Goal: Task Accomplishment & Management: Manage account settings

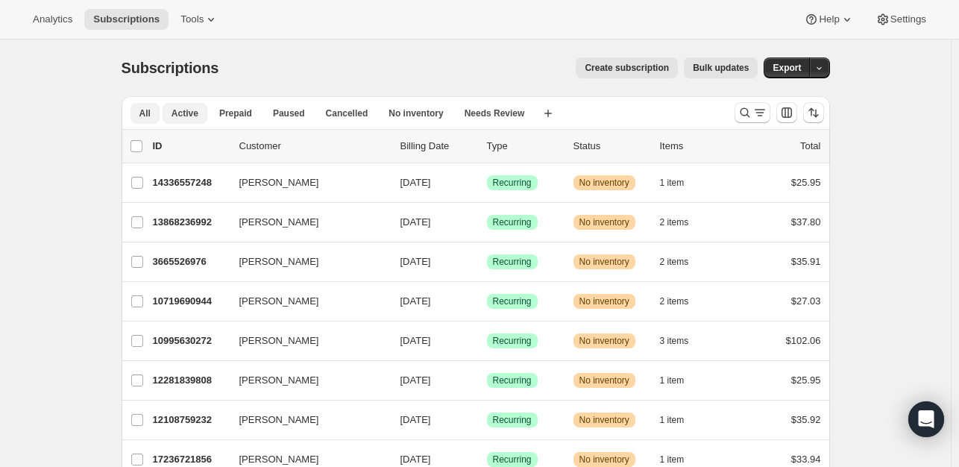
click at [183, 115] on span "Active" at bounding box center [185, 113] width 27 height 12
click at [828, 72] on button "button" at bounding box center [819, 67] width 21 height 21
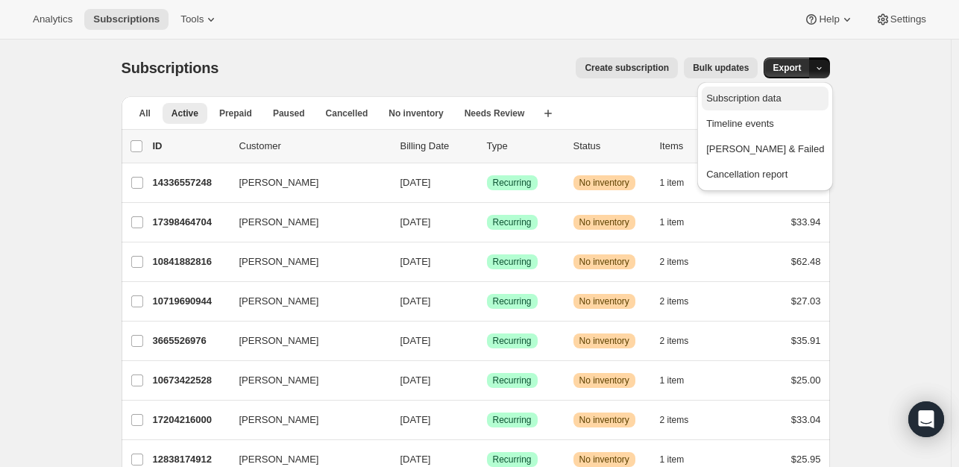
click at [781, 101] on span "Subscription data" at bounding box center [743, 97] width 75 height 11
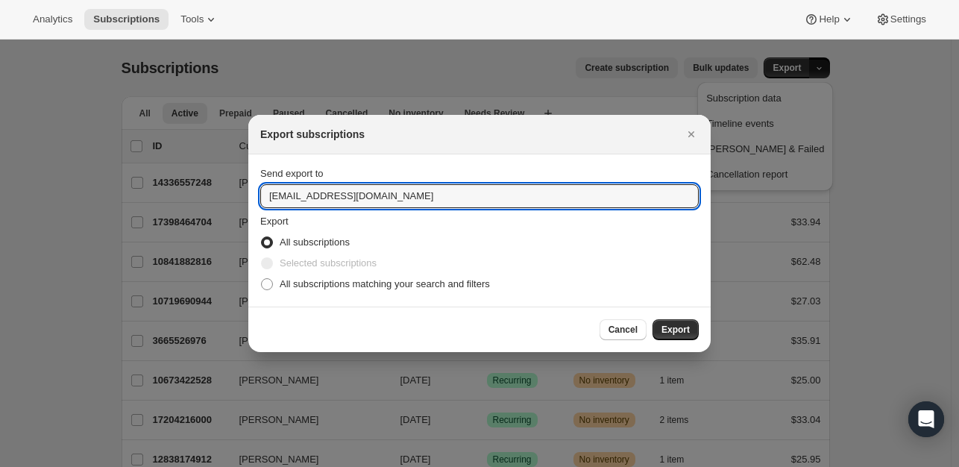
drag, startPoint x: 325, startPoint y: 198, endPoint x: 251, endPoint y: 198, distance: 74.6
click at [251, 198] on section "Send export to itsanograiner@savorbysuzie.com Export All subscriptions Selected…" at bounding box center [479, 230] width 462 height 152
type input "megan@savorbysuzie.com"
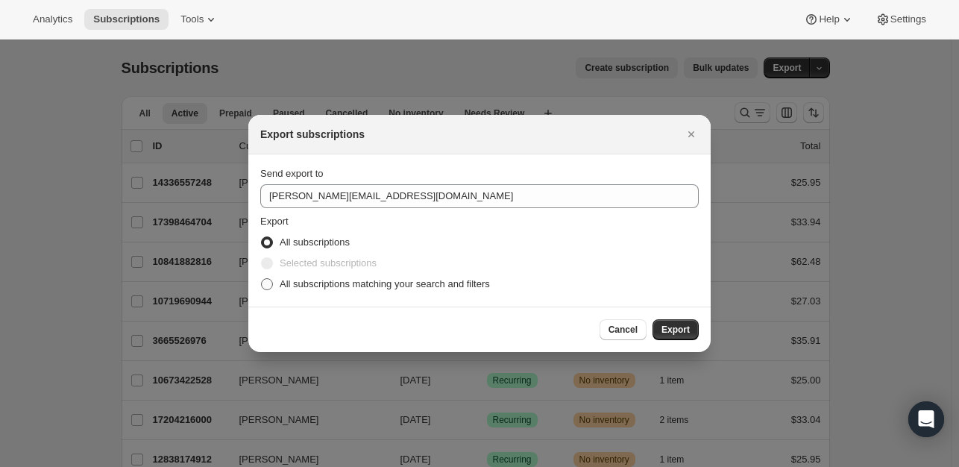
click at [269, 281] on span ":ra:" at bounding box center [267, 284] width 12 height 12
click at [262, 279] on input "All subscriptions matching your search and filters" at bounding box center [261, 278] width 1 height 1
radio input "true"
click at [681, 321] on button "Export" at bounding box center [675, 329] width 46 height 21
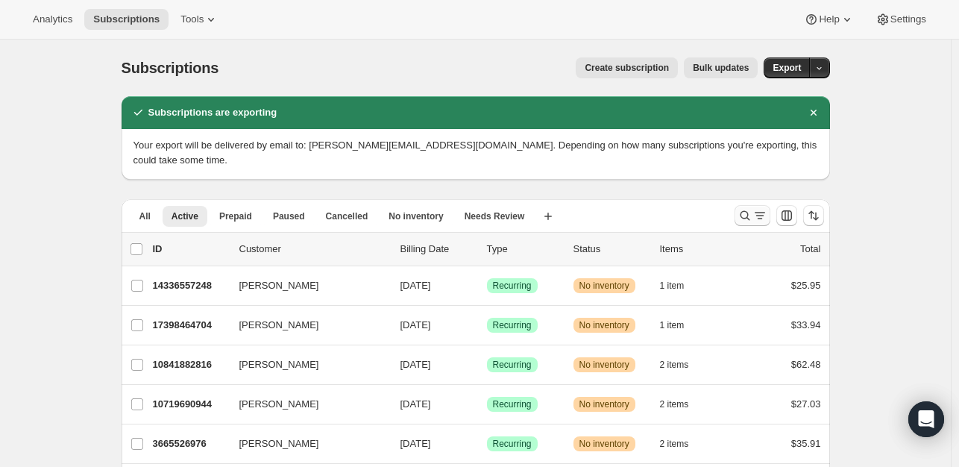
click at [762, 208] on icon "Search and filter results" at bounding box center [759, 215] width 15 height 15
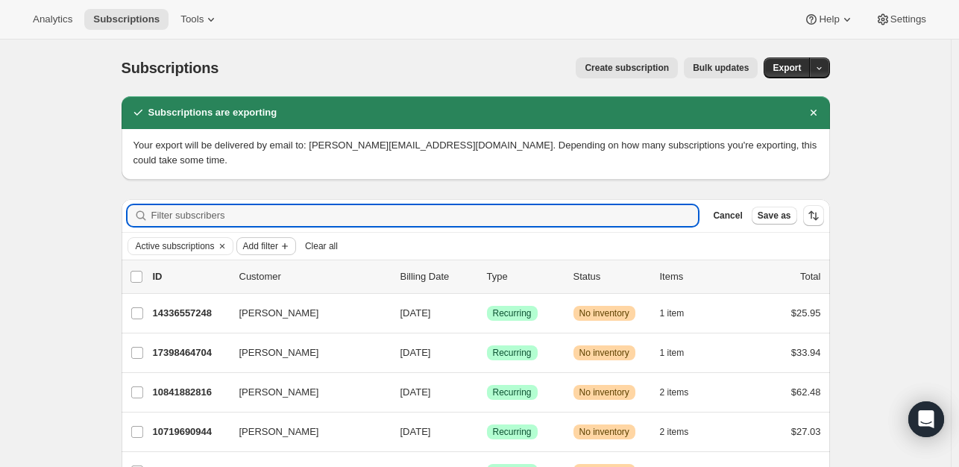
click at [271, 240] on span "Add filter" at bounding box center [260, 246] width 35 height 12
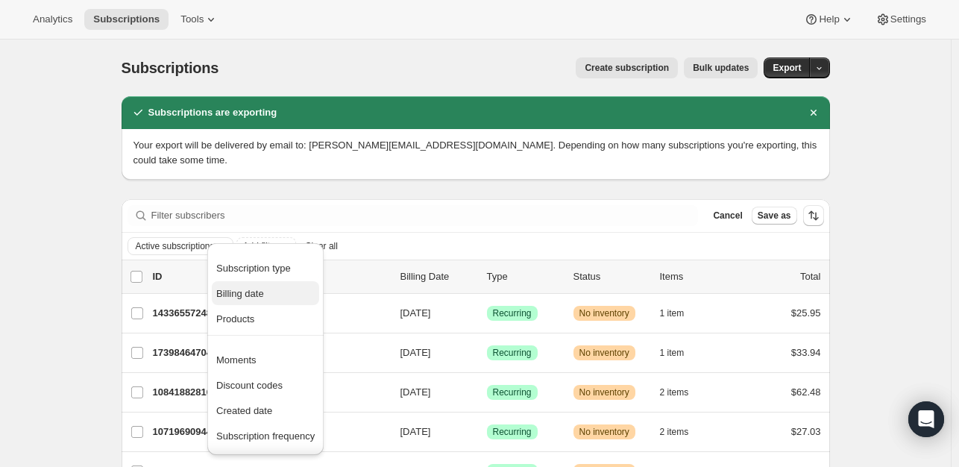
click at [251, 293] on span "Billing date" at bounding box center [240, 293] width 48 height 11
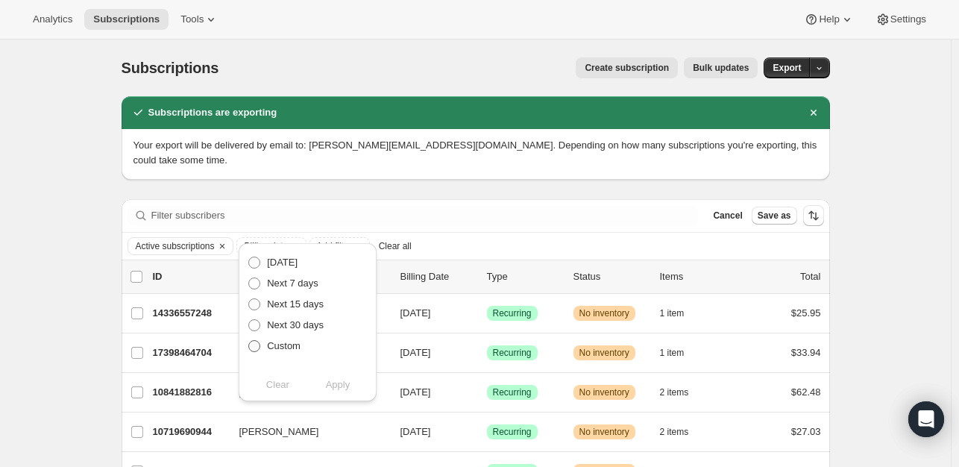
click at [255, 348] on span at bounding box center [254, 346] width 12 height 12
click at [249, 341] on input "Custom" at bounding box center [248, 340] width 1 height 1
radio input "true"
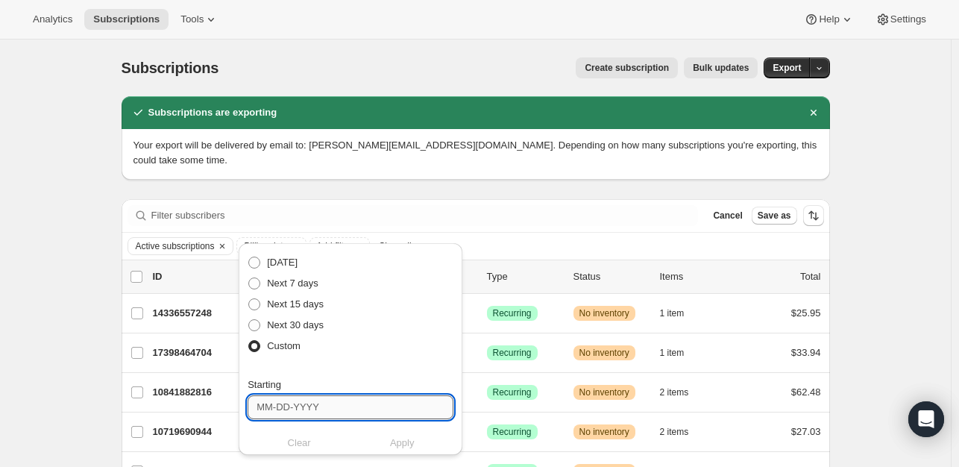
click at [283, 400] on input "Starting" at bounding box center [351, 407] width 206 height 24
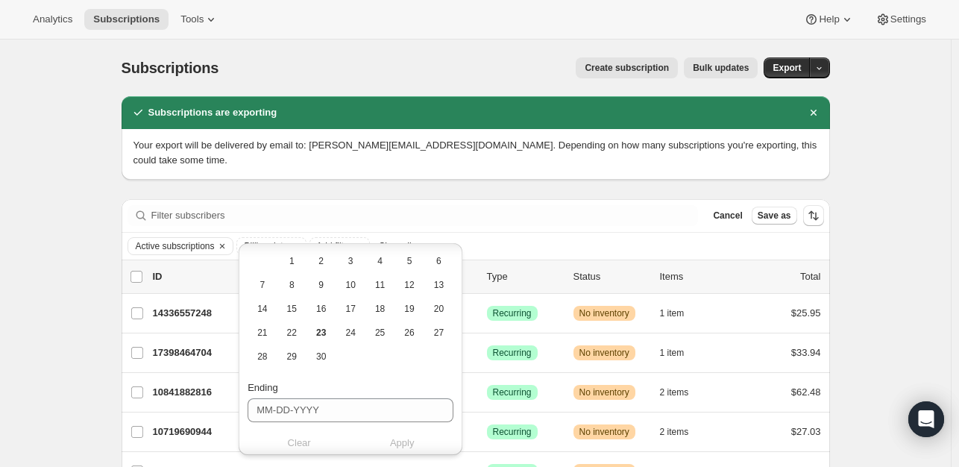
scroll to position [149, 0]
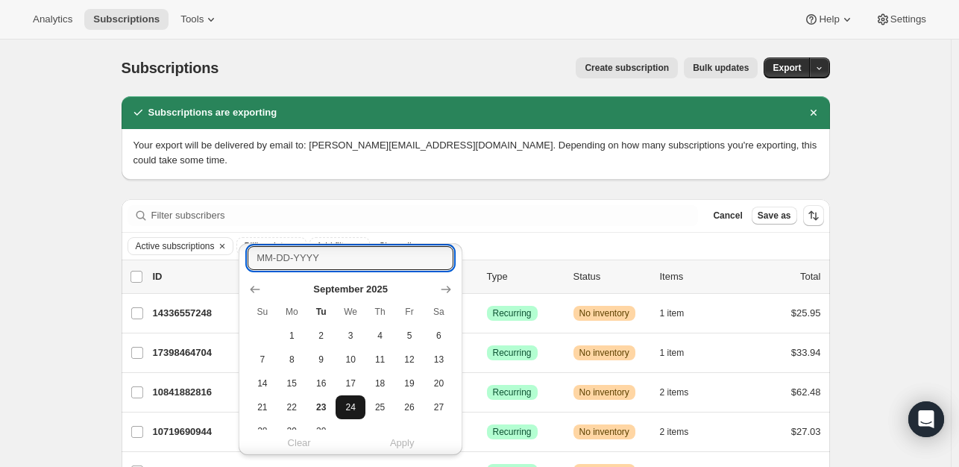
click at [343, 409] on span "24" at bounding box center [350, 407] width 17 height 12
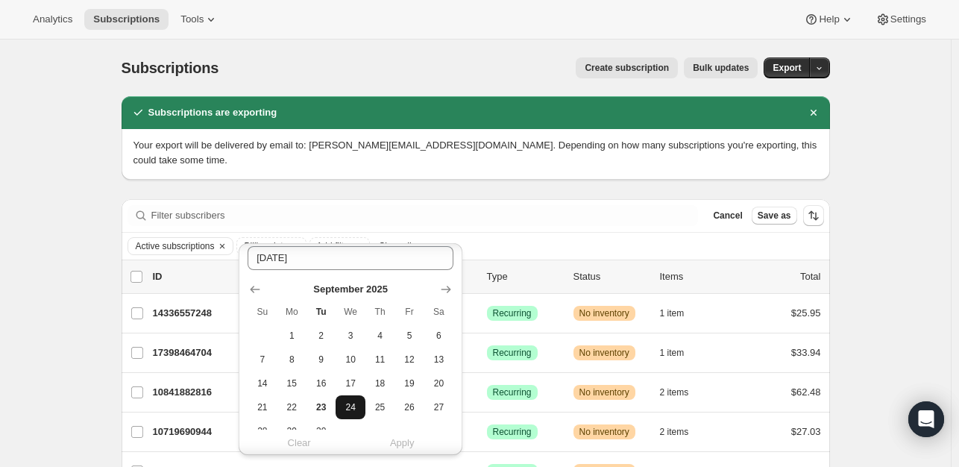
type input "09-24-2025"
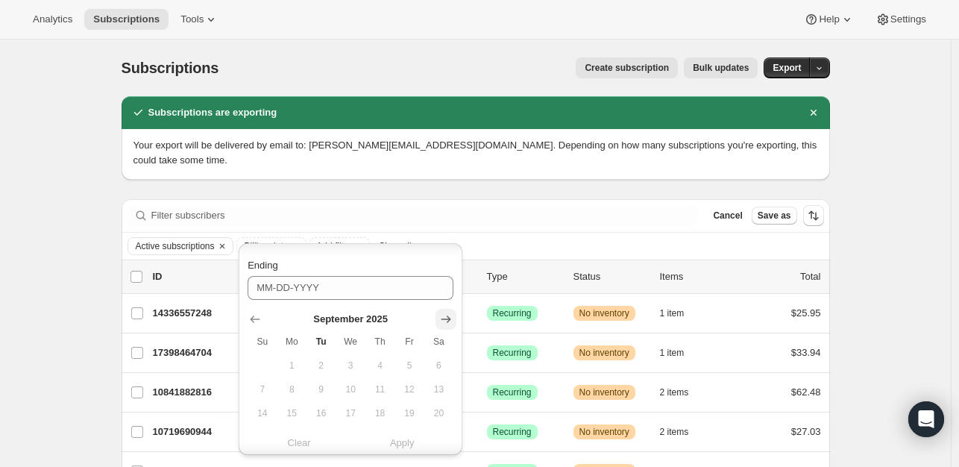
click at [453, 319] on icon "Show next month, October 2025" at bounding box center [445, 319] width 15 height 15
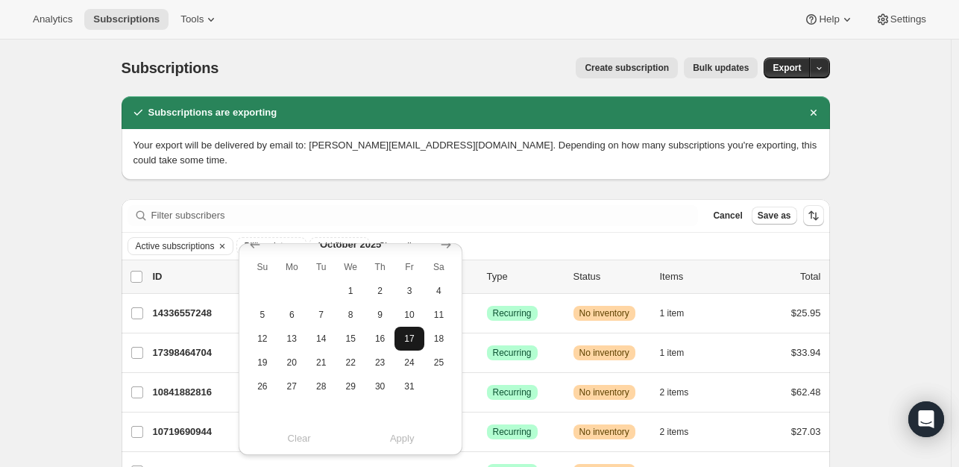
click at [406, 341] on span "17" at bounding box center [408, 339] width 17 height 12
type input "10-17-2025"
click at [392, 442] on span "Apply" at bounding box center [402, 438] width 25 height 15
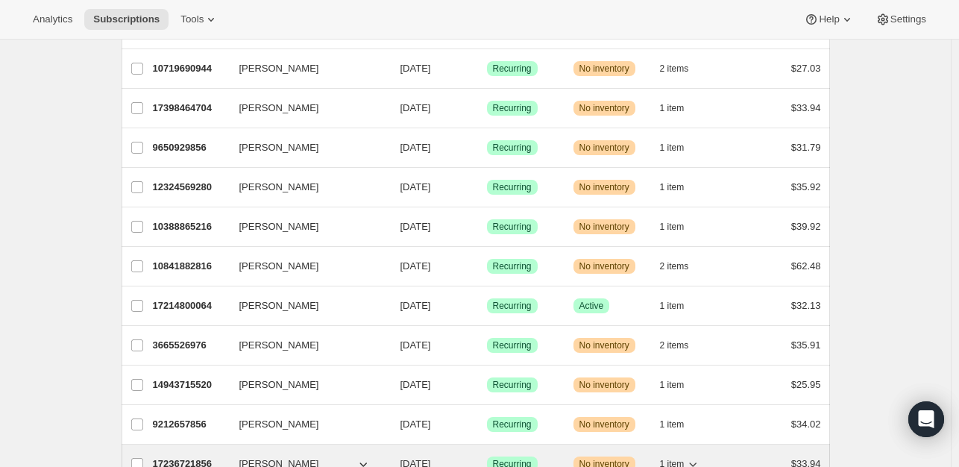
scroll to position [298, 0]
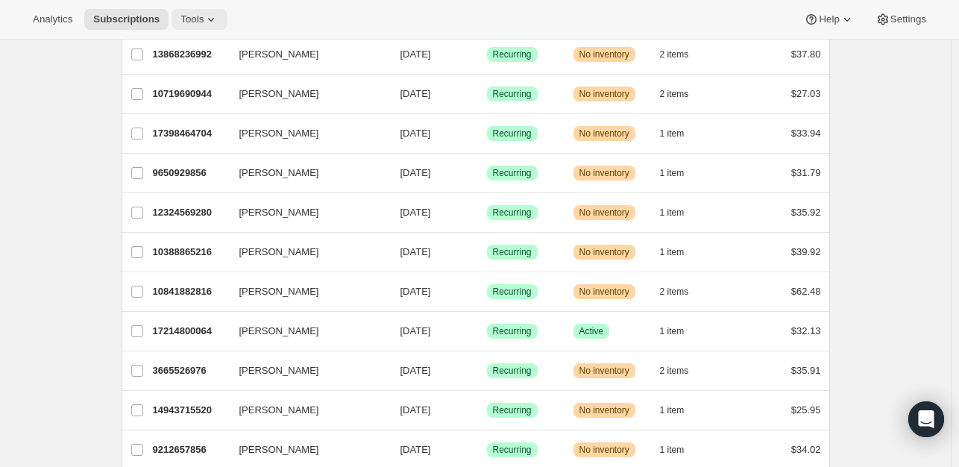
click at [204, 16] on icon at bounding box center [211, 19] width 15 height 15
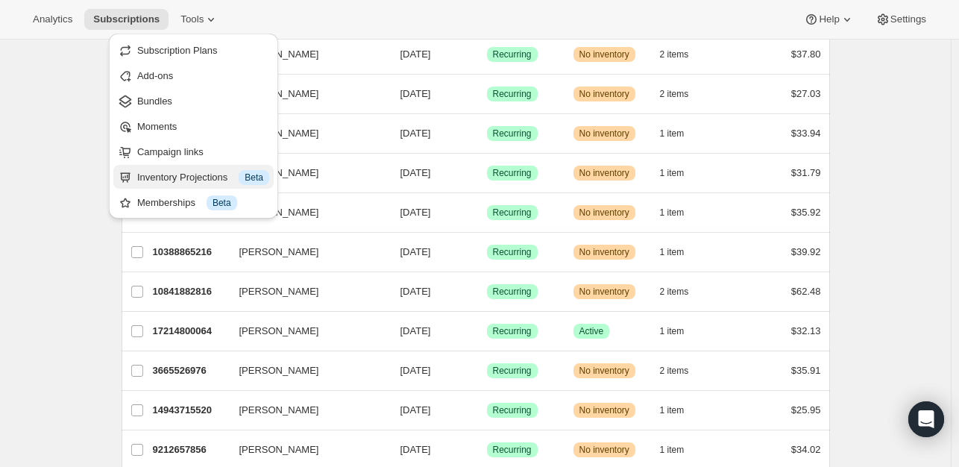
click at [184, 180] on div "Inventory Projections Info Beta" at bounding box center [203, 177] width 132 height 15
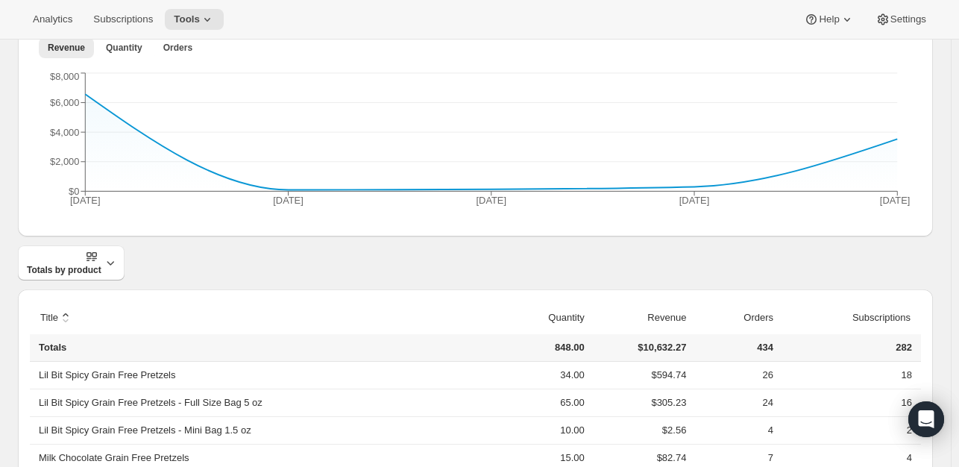
scroll to position [254, 0]
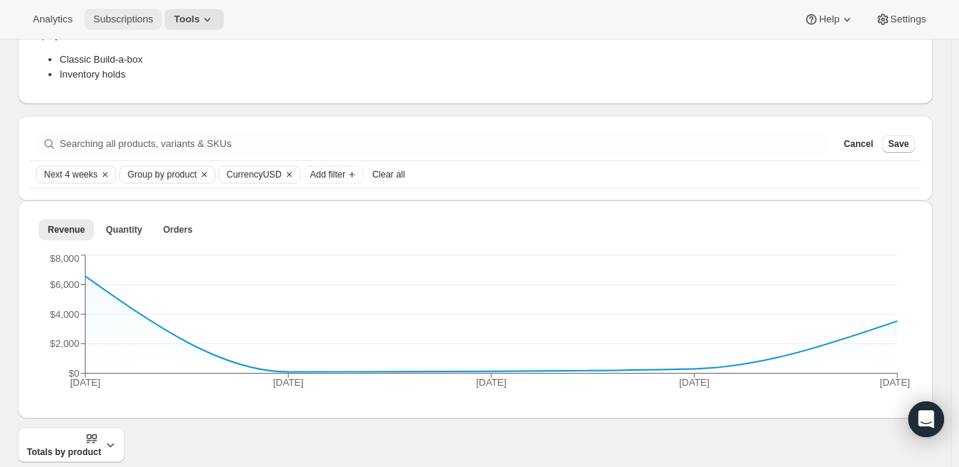
click at [131, 25] on span "Subscriptions" at bounding box center [123, 19] width 60 height 12
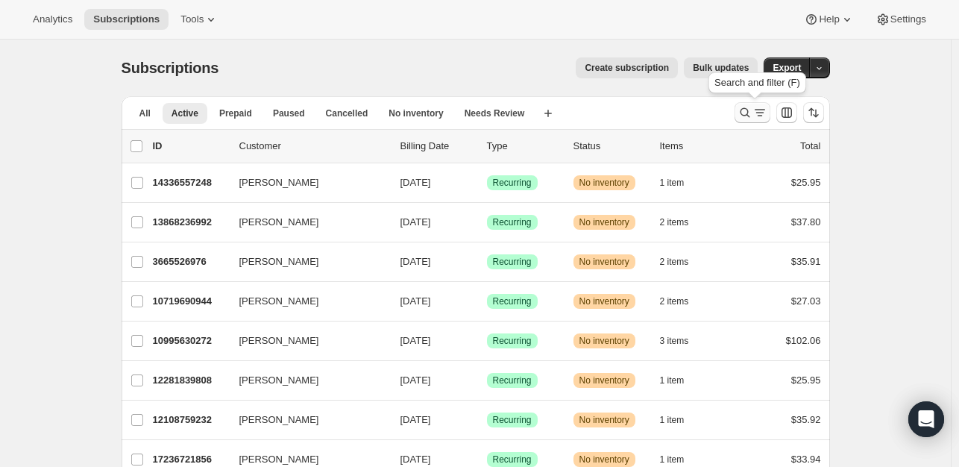
click at [741, 111] on icon "Search and filter results" at bounding box center [744, 112] width 15 height 15
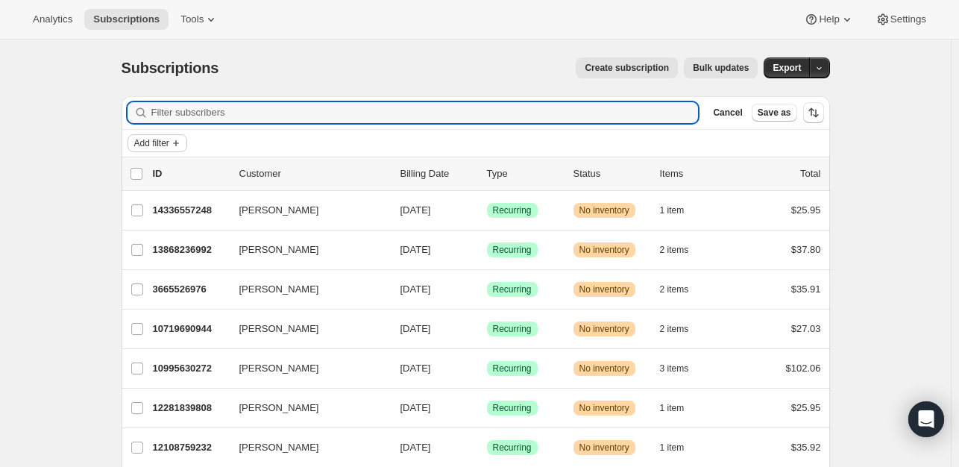
click at [177, 142] on icon "Add filter" at bounding box center [176, 143] width 12 height 12
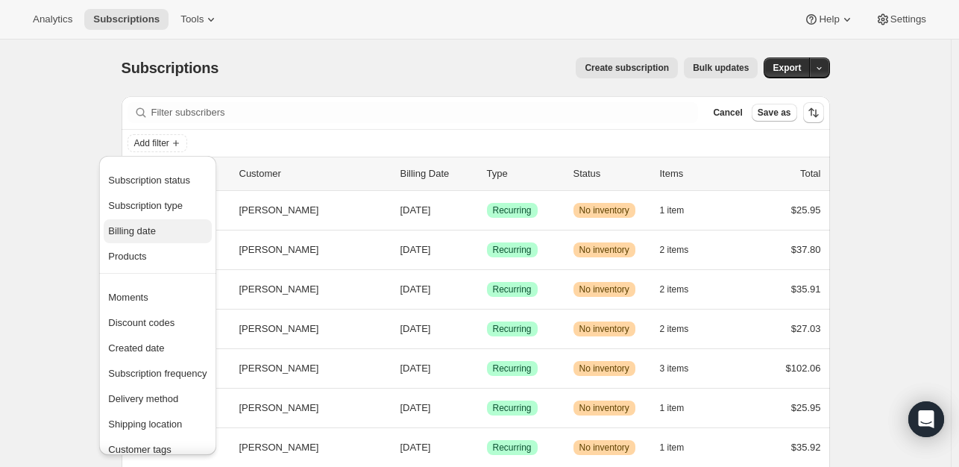
click at [143, 231] on span "Billing date" at bounding box center [132, 230] width 48 height 11
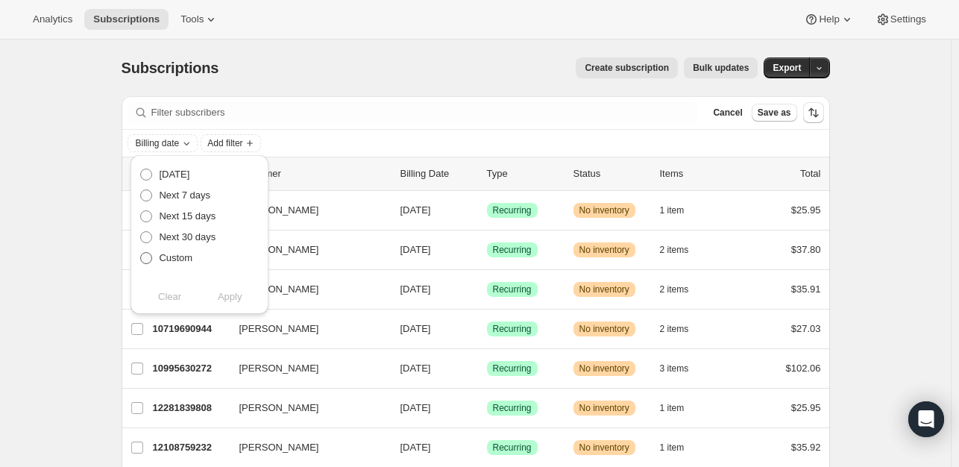
click at [168, 262] on span "Custom" at bounding box center [176, 257] width 34 height 11
click at [141, 253] on input "Custom" at bounding box center [140, 252] width 1 height 1
radio input "true"
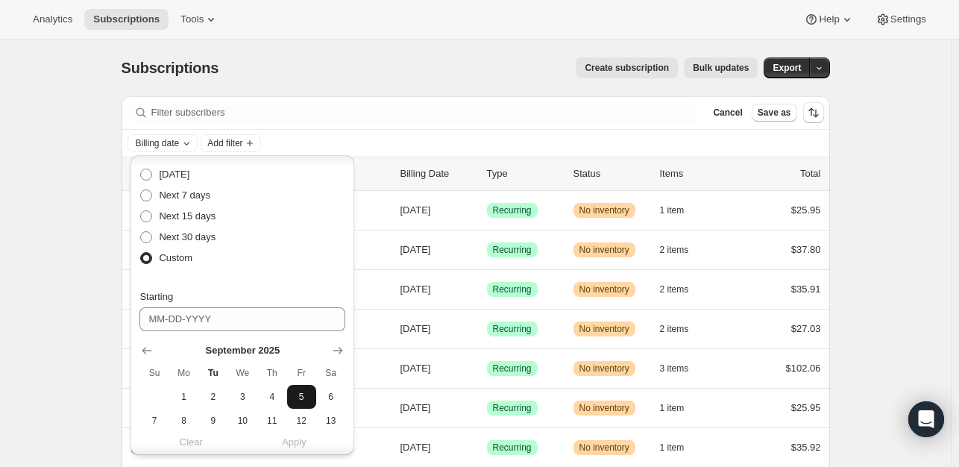
scroll to position [149, 0]
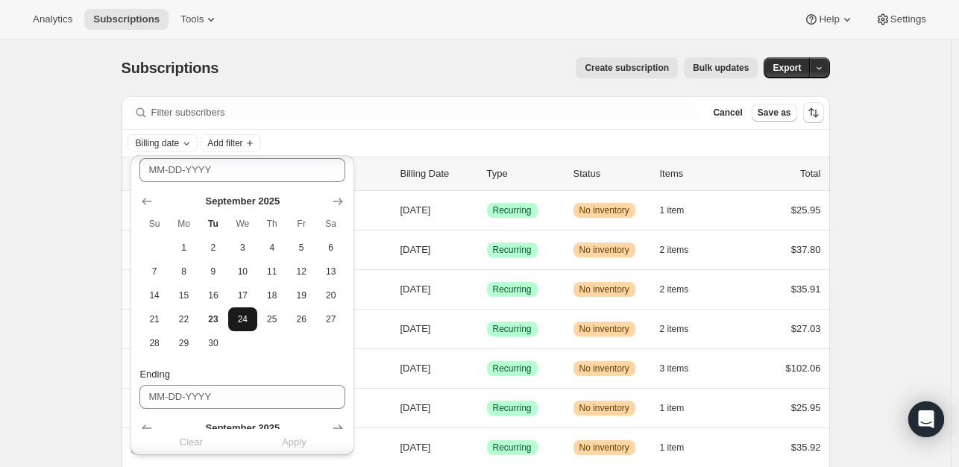
click at [242, 315] on span "24" at bounding box center [242, 319] width 17 height 12
type input "09-24-2025"
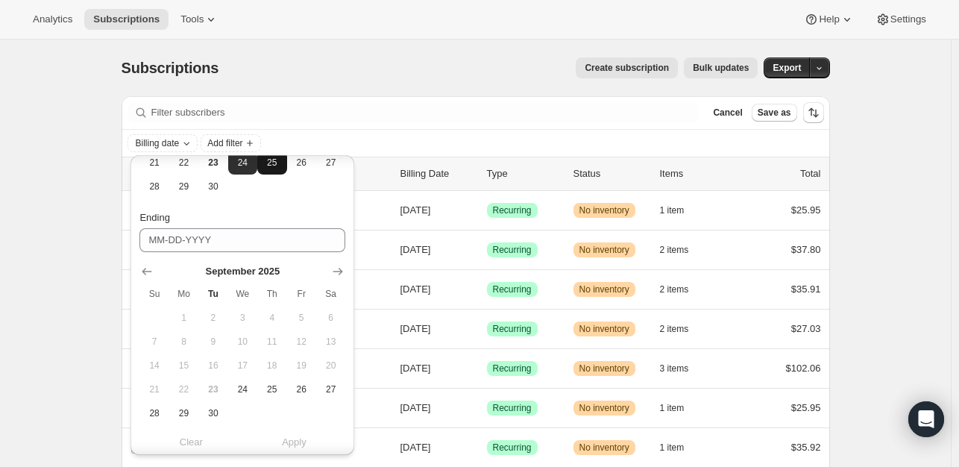
scroll to position [333, 0]
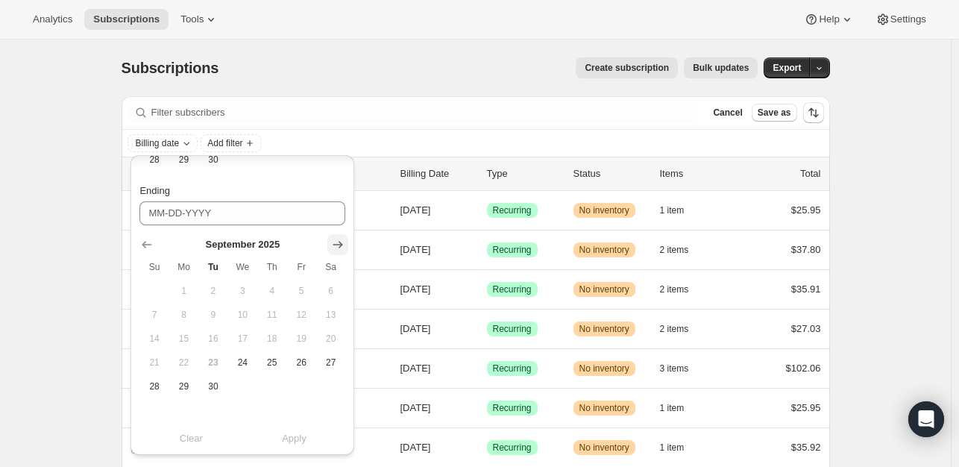
click at [343, 248] on icon "Show next month, October 2025" at bounding box center [337, 244] width 15 height 15
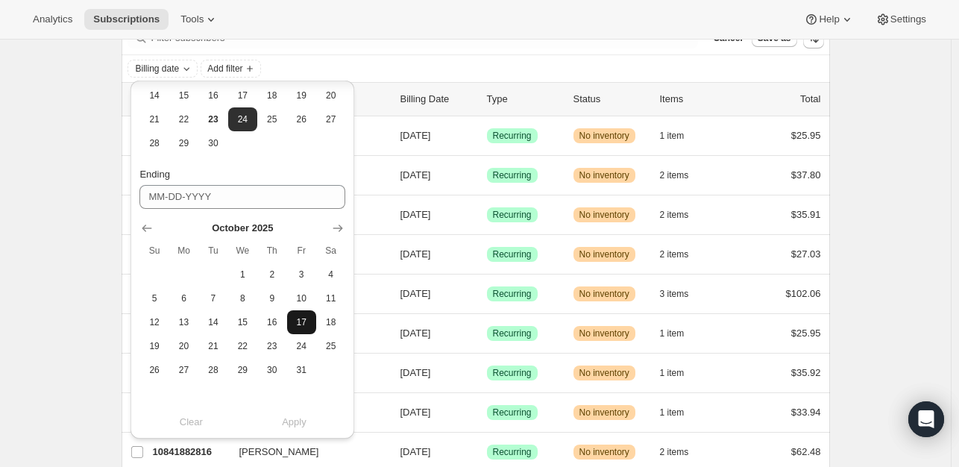
scroll to position [274, 0]
click at [306, 323] on span "17" at bounding box center [301, 322] width 17 height 12
type input "10-17-2025"
click at [306, 426] on span "Apply" at bounding box center [294, 422] width 25 height 15
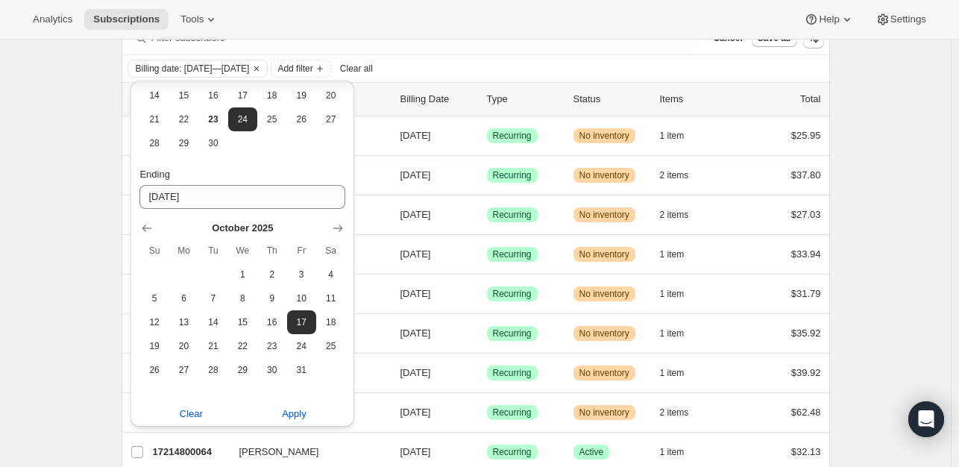
scroll to position [0, 0]
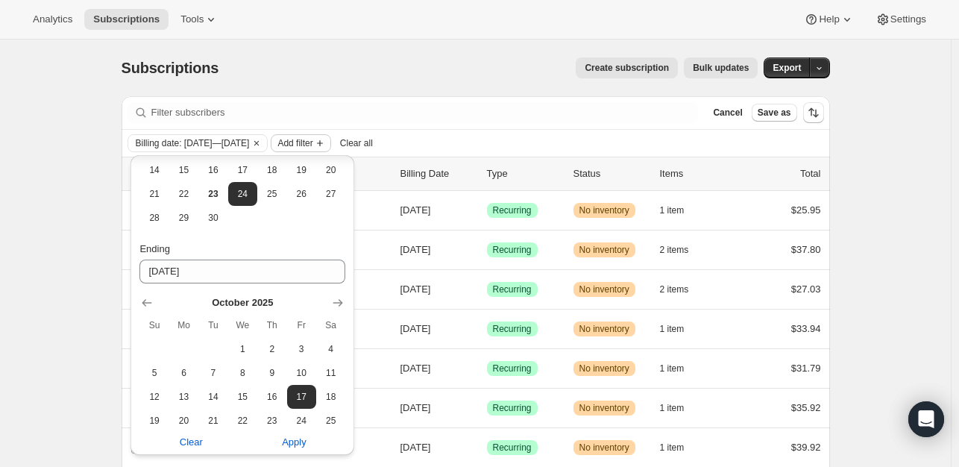
click at [312, 146] on span "Add filter" at bounding box center [294, 143] width 35 height 12
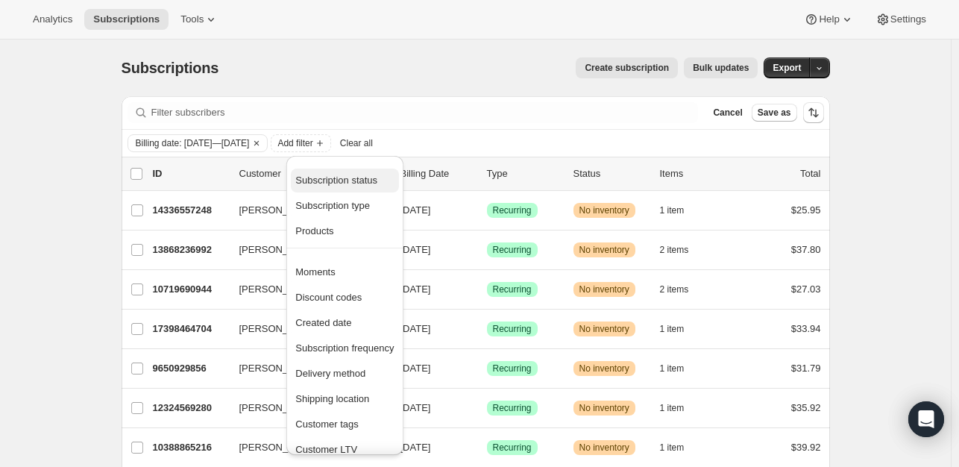
click at [358, 174] on span "Subscription status" at bounding box center [336, 179] width 82 height 11
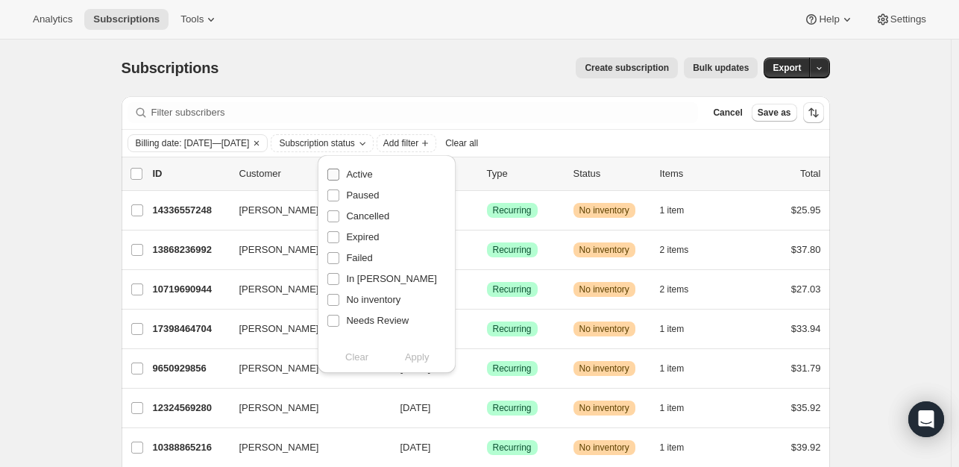
click at [349, 174] on span "Active" at bounding box center [359, 174] width 26 height 11
click at [339, 174] on input "Active" at bounding box center [333, 175] width 12 height 12
checkbox input "true"
click at [418, 357] on span "Apply" at bounding box center [417, 357] width 25 height 15
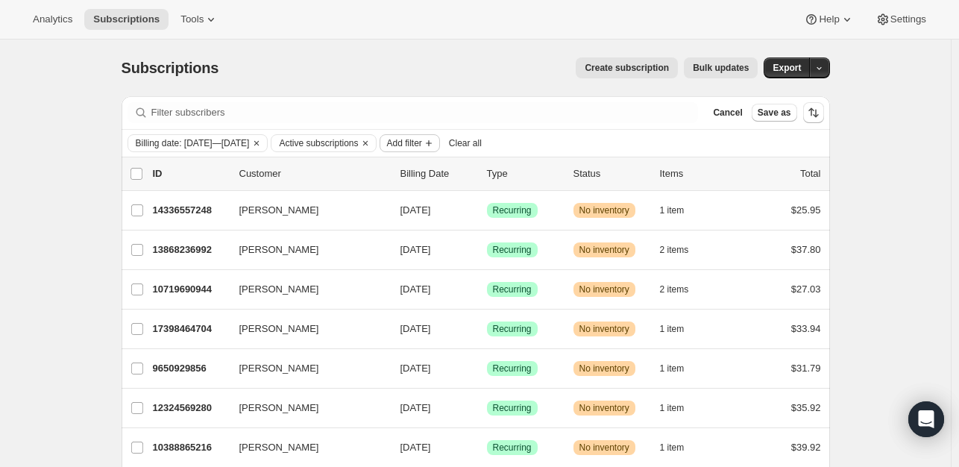
click at [421, 142] on span "Add filter" at bounding box center [403, 143] width 35 height 12
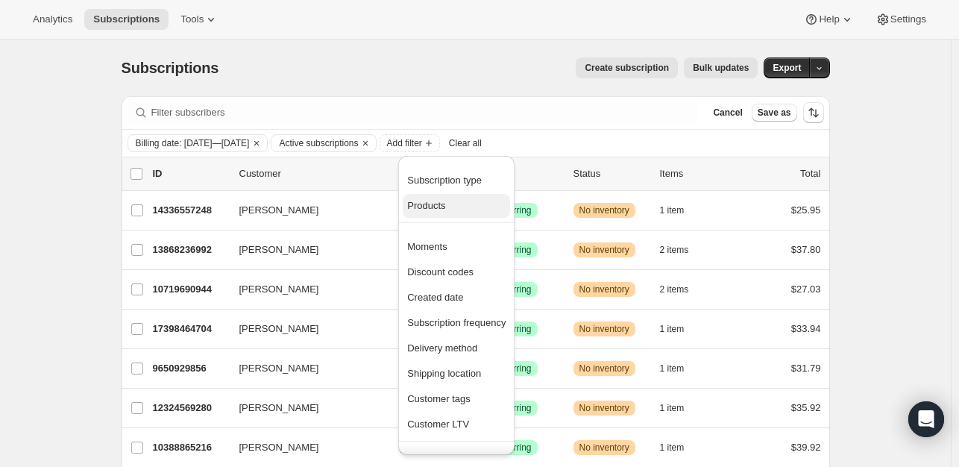
click at [430, 195] on button "Products" at bounding box center [456, 206] width 107 height 24
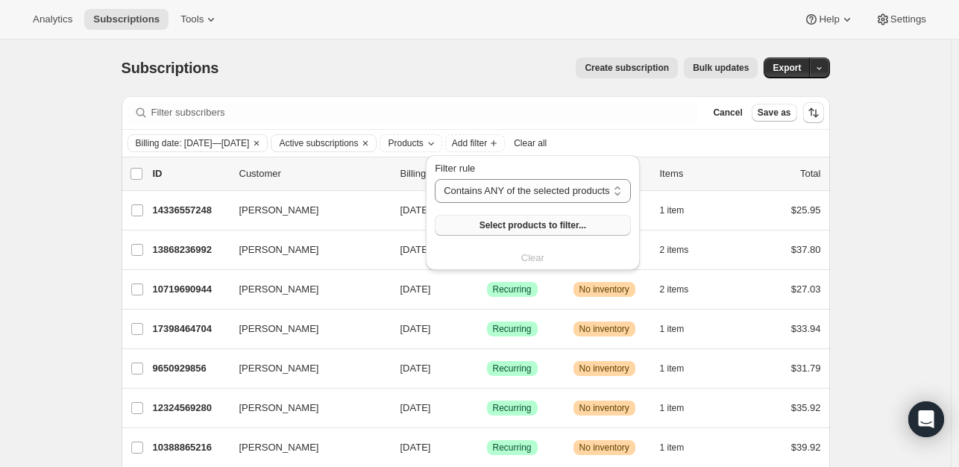
click at [507, 230] on span "Select products to filter..." at bounding box center [532, 225] width 107 height 12
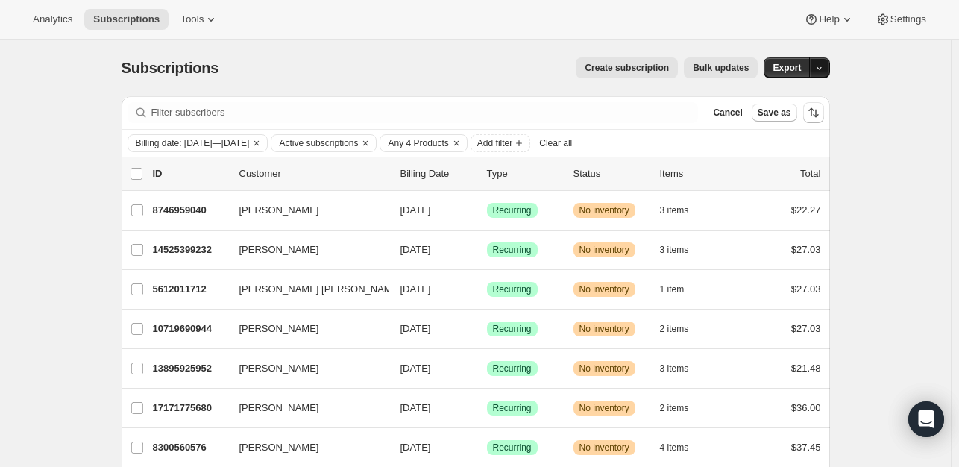
click at [820, 64] on icon "button" at bounding box center [819, 68] width 10 height 10
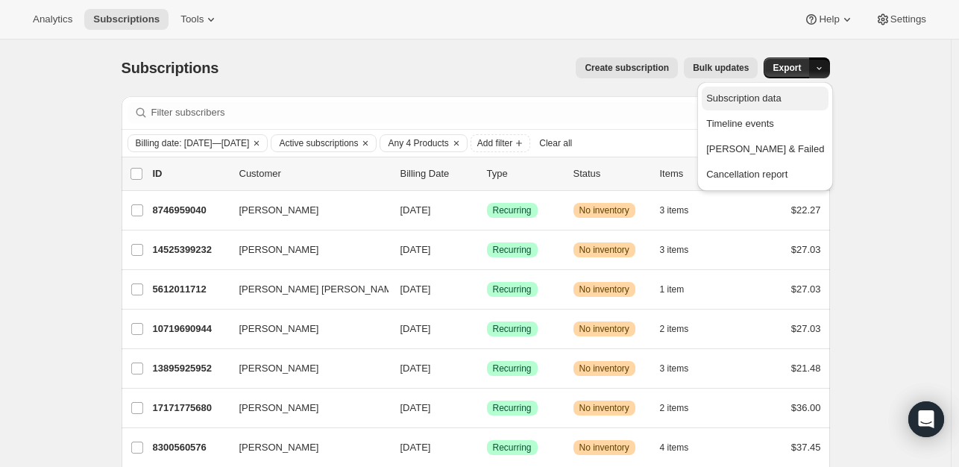
click at [779, 97] on span "Subscription data" at bounding box center [743, 97] width 75 height 11
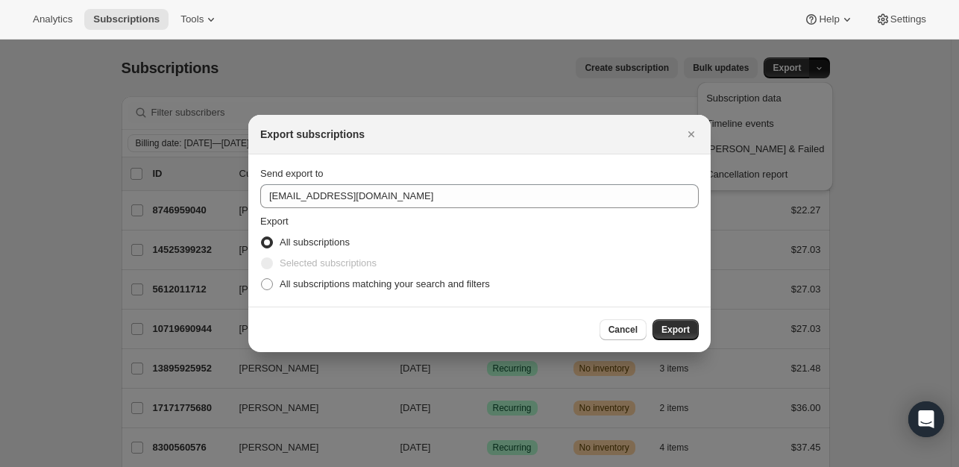
drag, startPoint x: 626, startPoint y: 336, endPoint x: 314, endPoint y: 230, distance: 329.7
click at [344, 224] on div "Export subscriptions Send export to itsanograiner@savorbysuzie.com Export All s…" at bounding box center [479, 233] width 462 height 237
click at [280, 287] on span "All subscriptions matching your search and filters" at bounding box center [385, 283] width 210 height 11
click at [262, 279] on input "All subscriptions matching your search and filters" at bounding box center [261, 278] width 1 height 1
radio input "true"
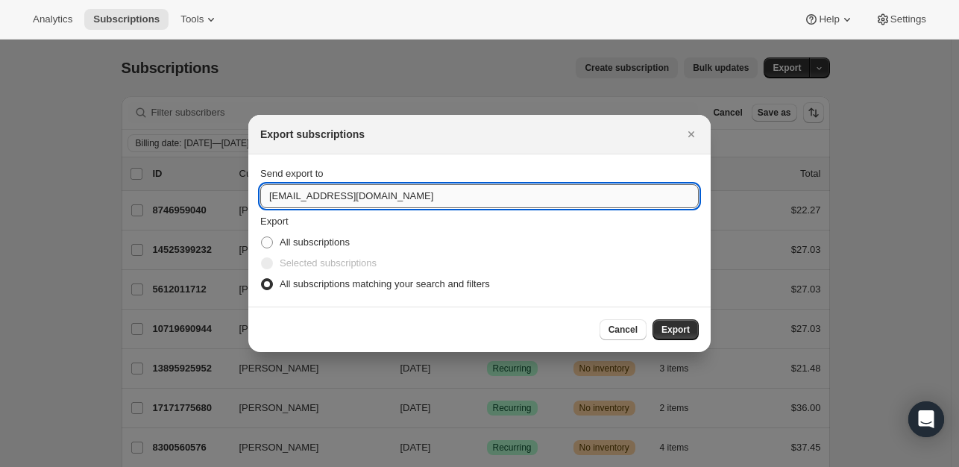
drag, startPoint x: 324, startPoint y: 198, endPoint x: 265, endPoint y: 195, distance: 59.0
click at [265, 195] on input "itsanograiner@savorbysuzie.com" at bounding box center [479, 196] width 438 height 24
type input "megan@savorbysuzie.com"
click at [679, 330] on span "Export" at bounding box center [675, 330] width 28 height 12
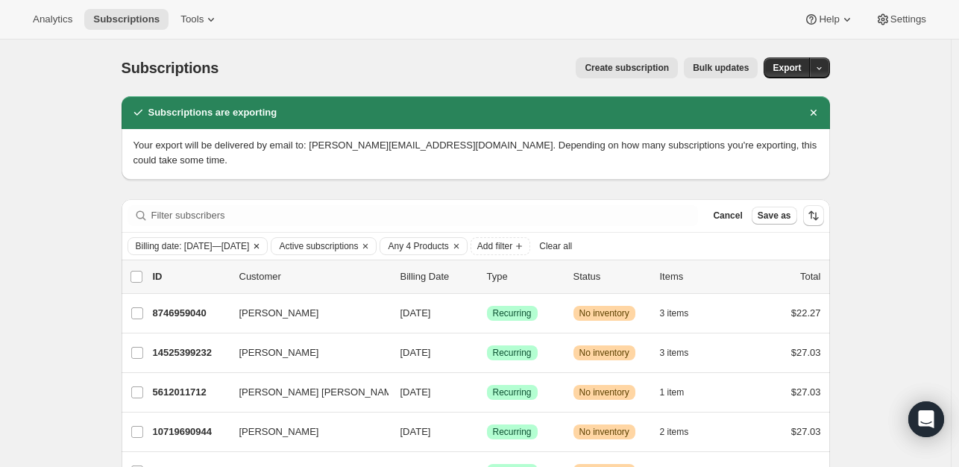
click at [243, 240] on span "Billing date: Sep 24, 2025—Oct 17, 2025" at bounding box center [193, 246] width 114 height 12
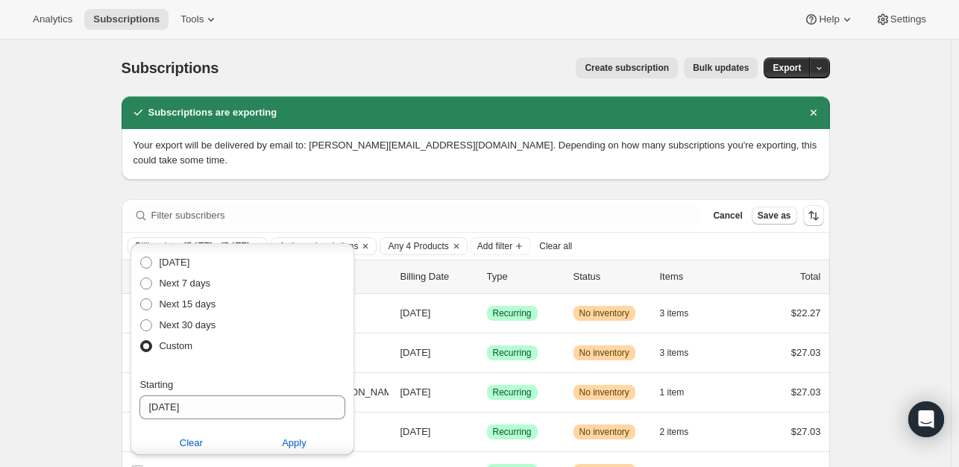
scroll to position [75, 0]
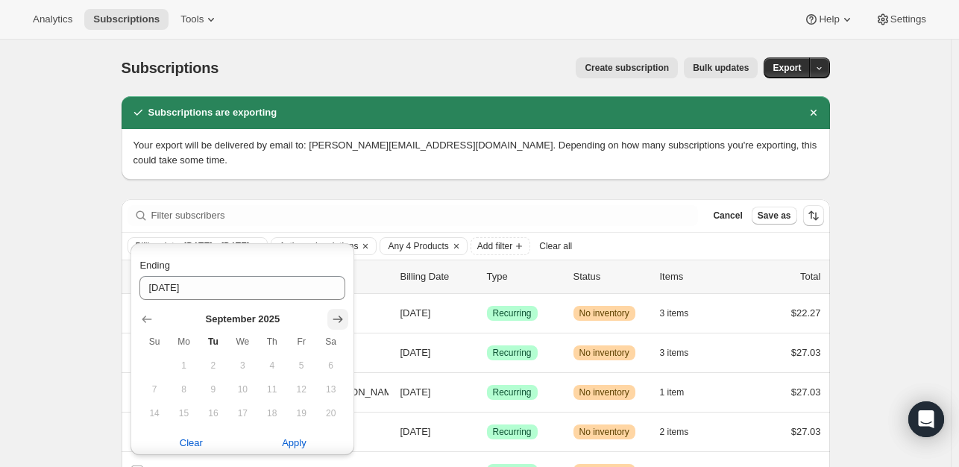
click at [336, 318] on icon "Show next month, October 2025" at bounding box center [338, 318] width 10 height 7
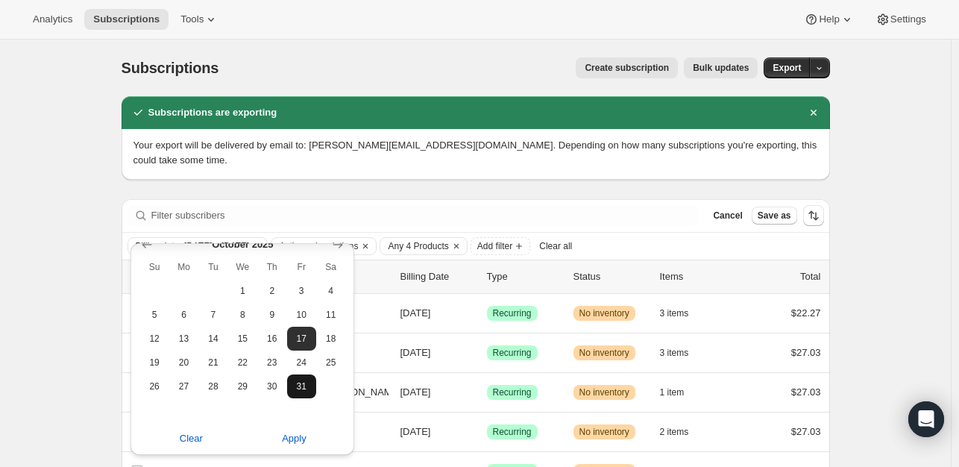
click at [300, 386] on span "31" at bounding box center [301, 386] width 17 height 12
type input "10-31-2025"
click at [294, 445] on span "Apply" at bounding box center [294, 438] width 25 height 15
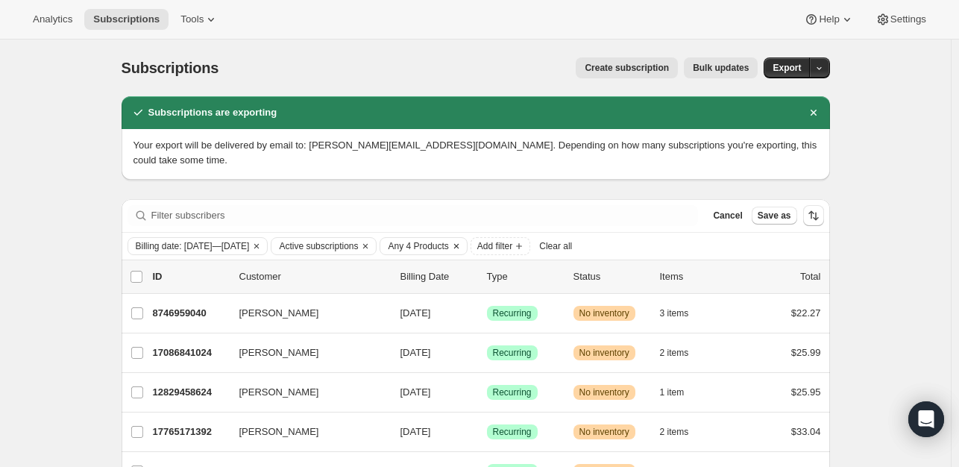
click at [462, 240] on icon "Clear" at bounding box center [456, 246] width 12 height 12
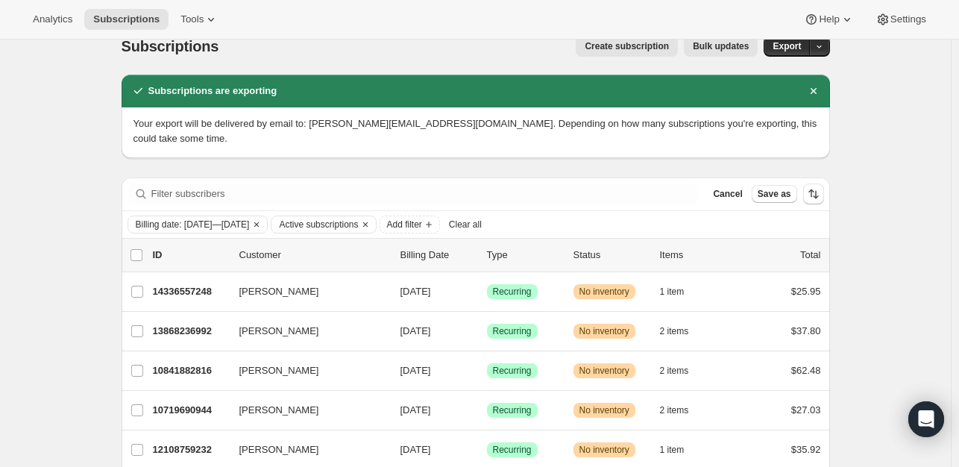
scroll to position [0, 0]
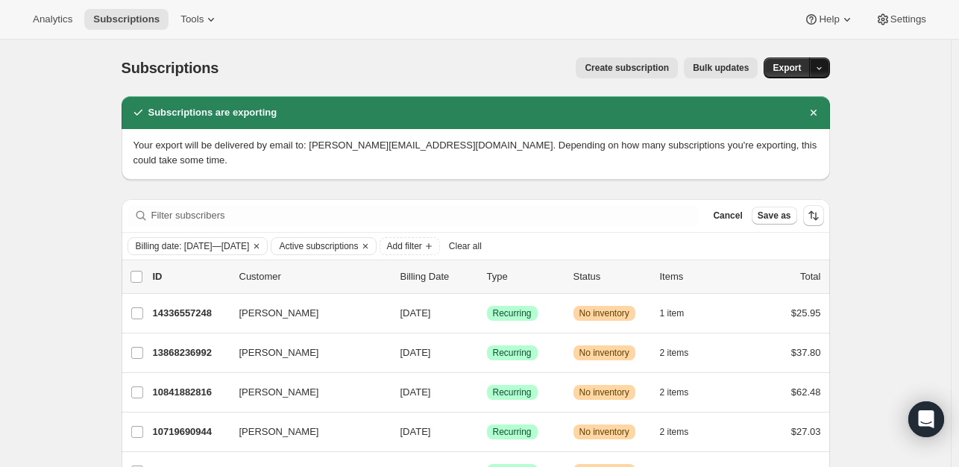
click at [822, 65] on icon "button" at bounding box center [819, 68] width 10 height 10
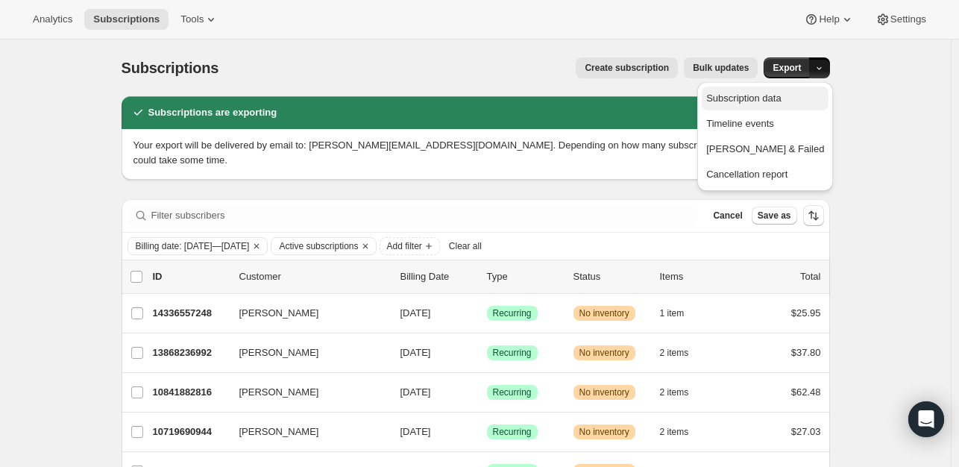
click at [769, 98] on span "Subscription data" at bounding box center [743, 97] width 75 height 11
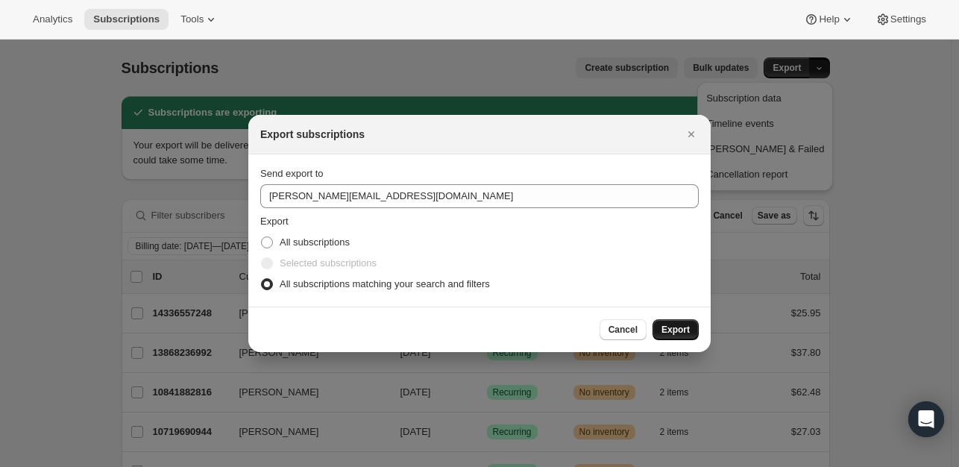
click at [680, 334] on span "Export" at bounding box center [675, 330] width 28 height 12
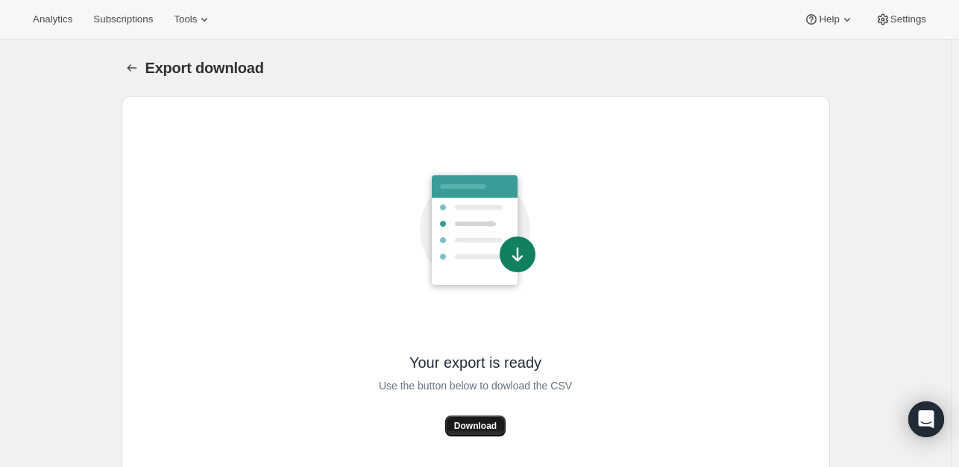
click at [477, 422] on span "Download" at bounding box center [475, 426] width 43 height 12
click at [491, 432] on button "Download" at bounding box center [475, 425] width 60 height 21
